Goal: Check status

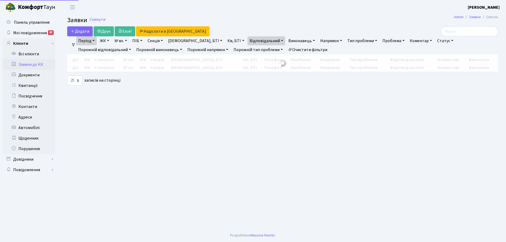
select select "25"
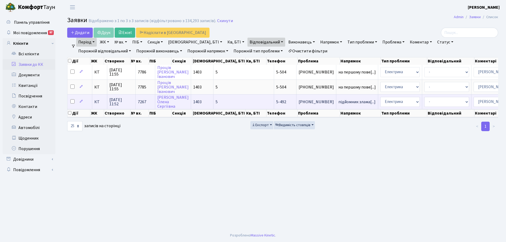
click at [121, 103] on span "[DATE] 11:52" at bounding box center [121, 102] width 24 height 8
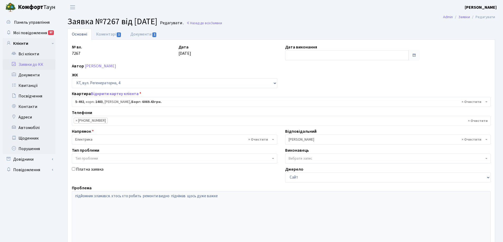
select select "2020"
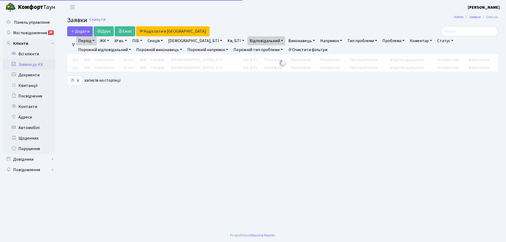
select select "25"
